Goal: Task Accomplishment & Management: Manage account settings

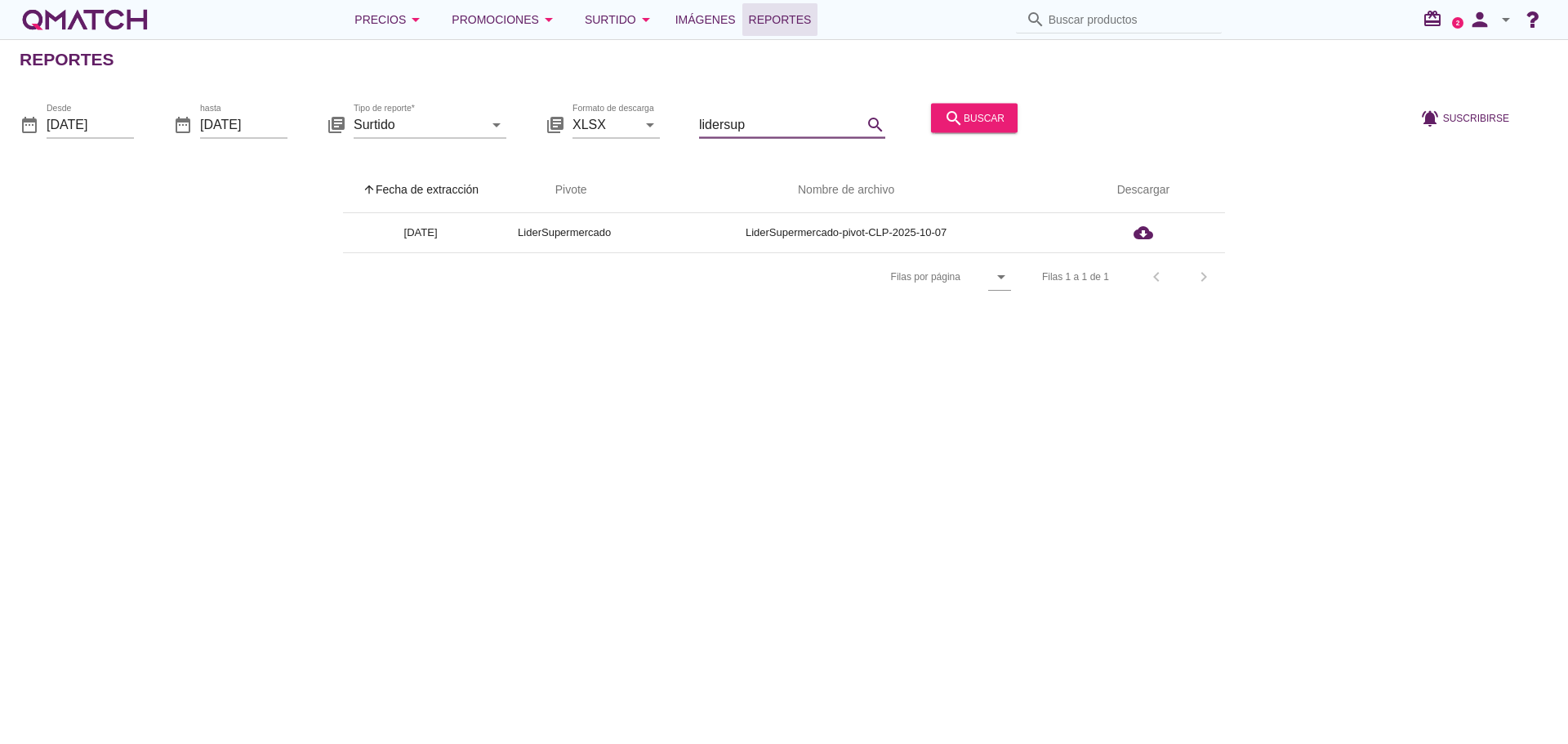
click at [1489, 16] on icon "person" at bounding box center [1479, 20] width 33 height 23
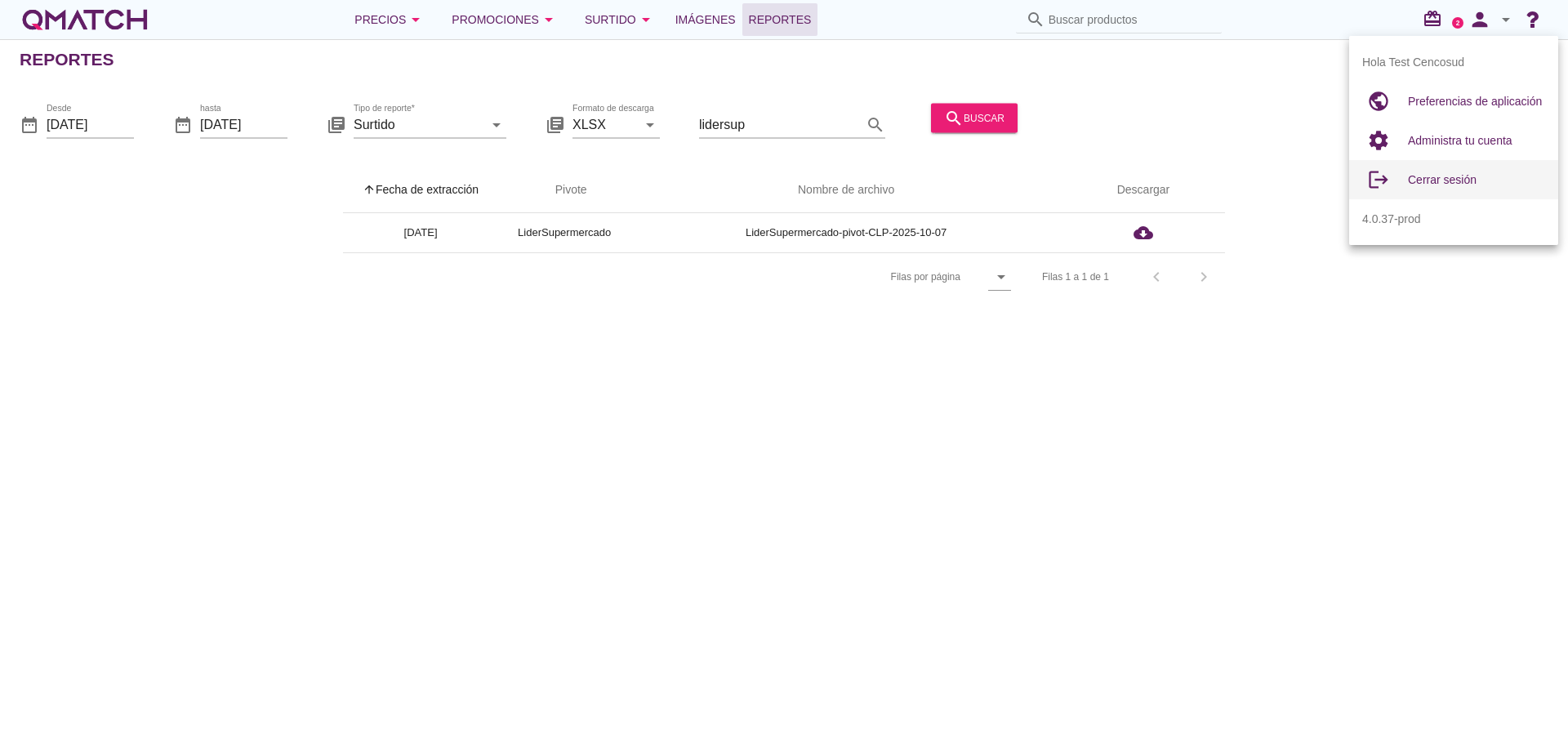
click at [1414, 169] on div "Cerrar sesión" at bounding box center [1476, 180] width 137 height 39
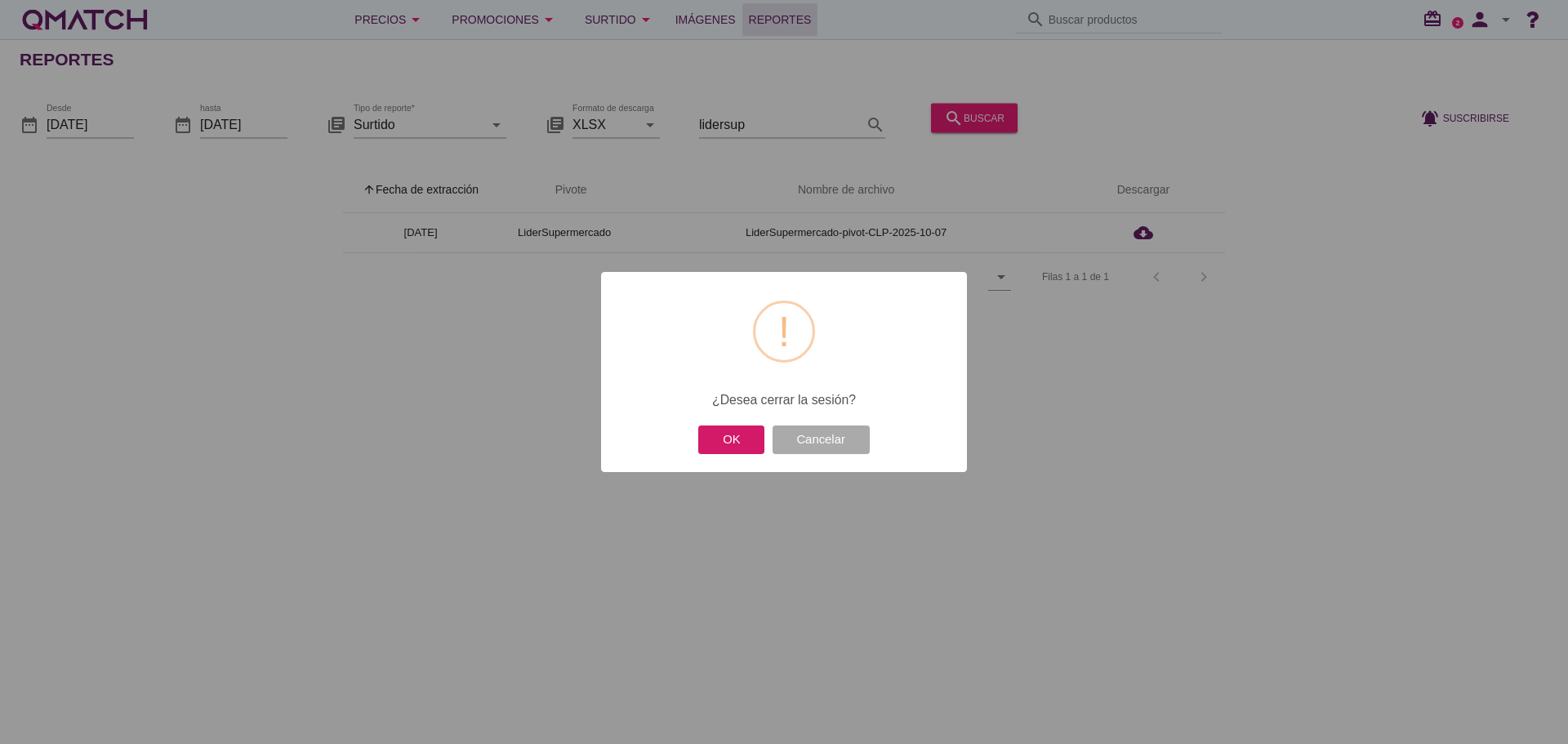
click at [722, 450] on button "OK" at bounding box center [731, 440] width 67 height 28
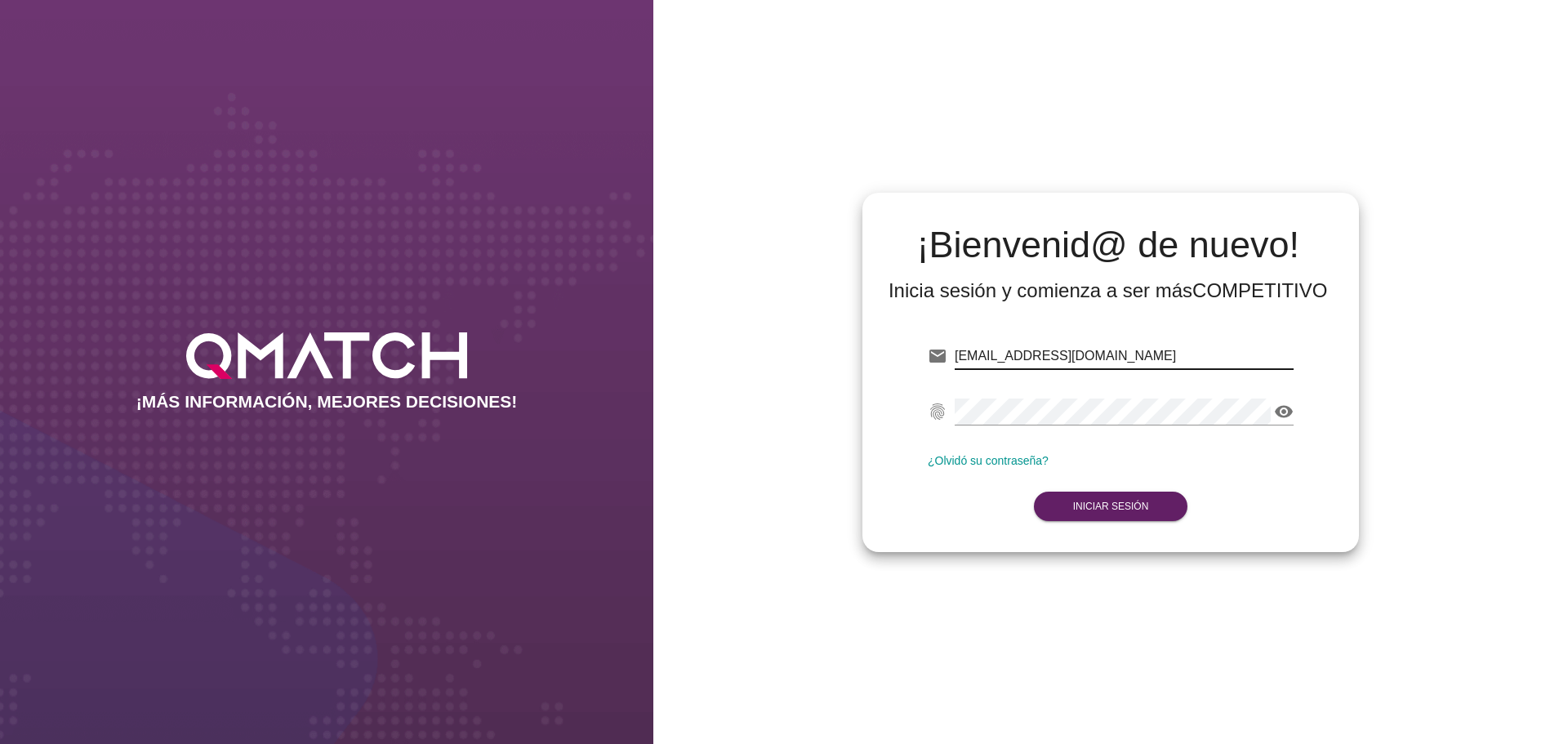
drag, startPoint x: 1125, startPoint y: 362, endPoint x: 764, endPoint y: 334, distance: 362.1
click at [764, 334] on div "¡Bienvenid@ de nuevo! Inicia sesión y comienza a ser más COMPETITIVO email [EMA…" at bounding box center [1110, 372] width 914 height 744
type input "[EMAIL_ADDRESS][DOMAIN_NAME]"
